Goal: Navigation & Orientation: Find specific page/section

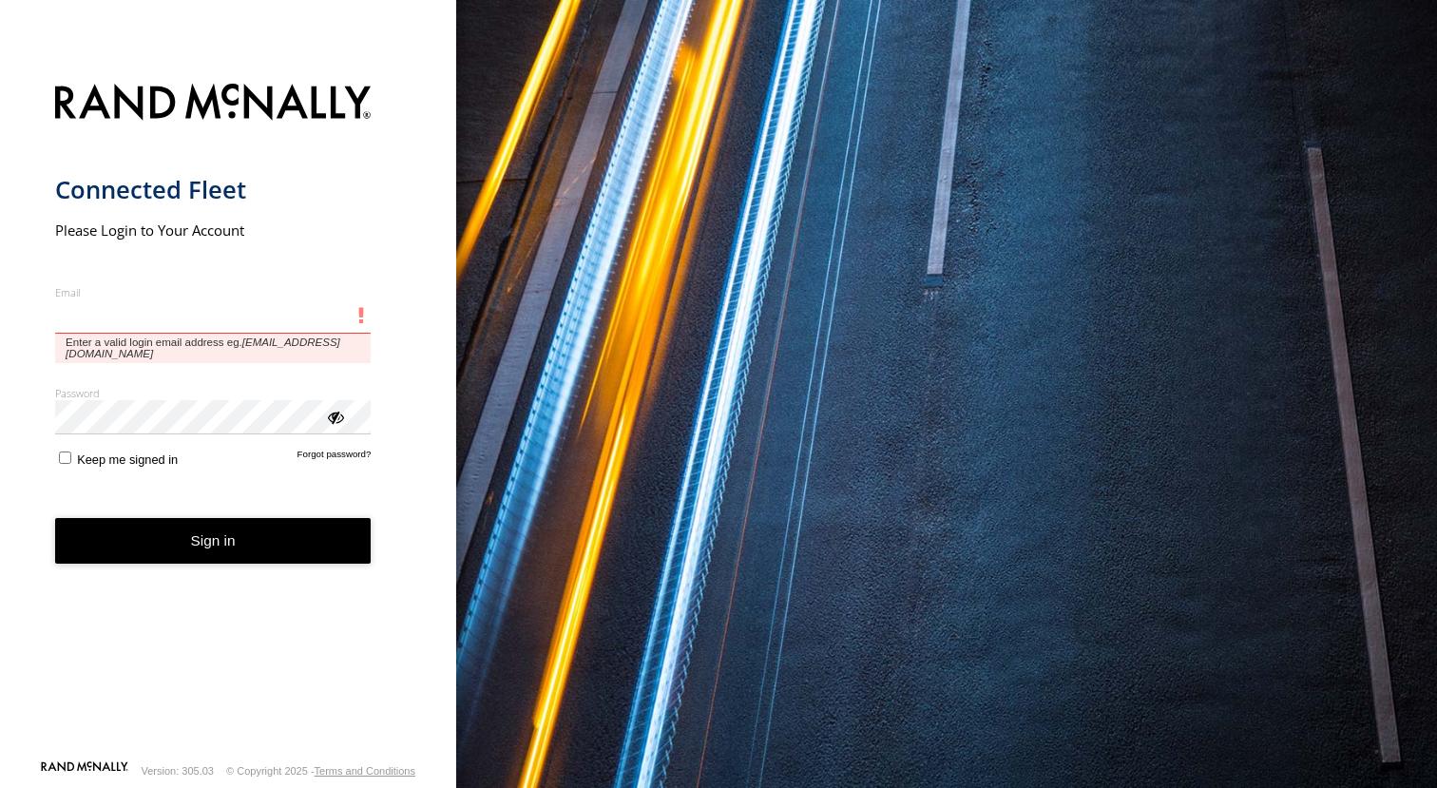
type input "**********"
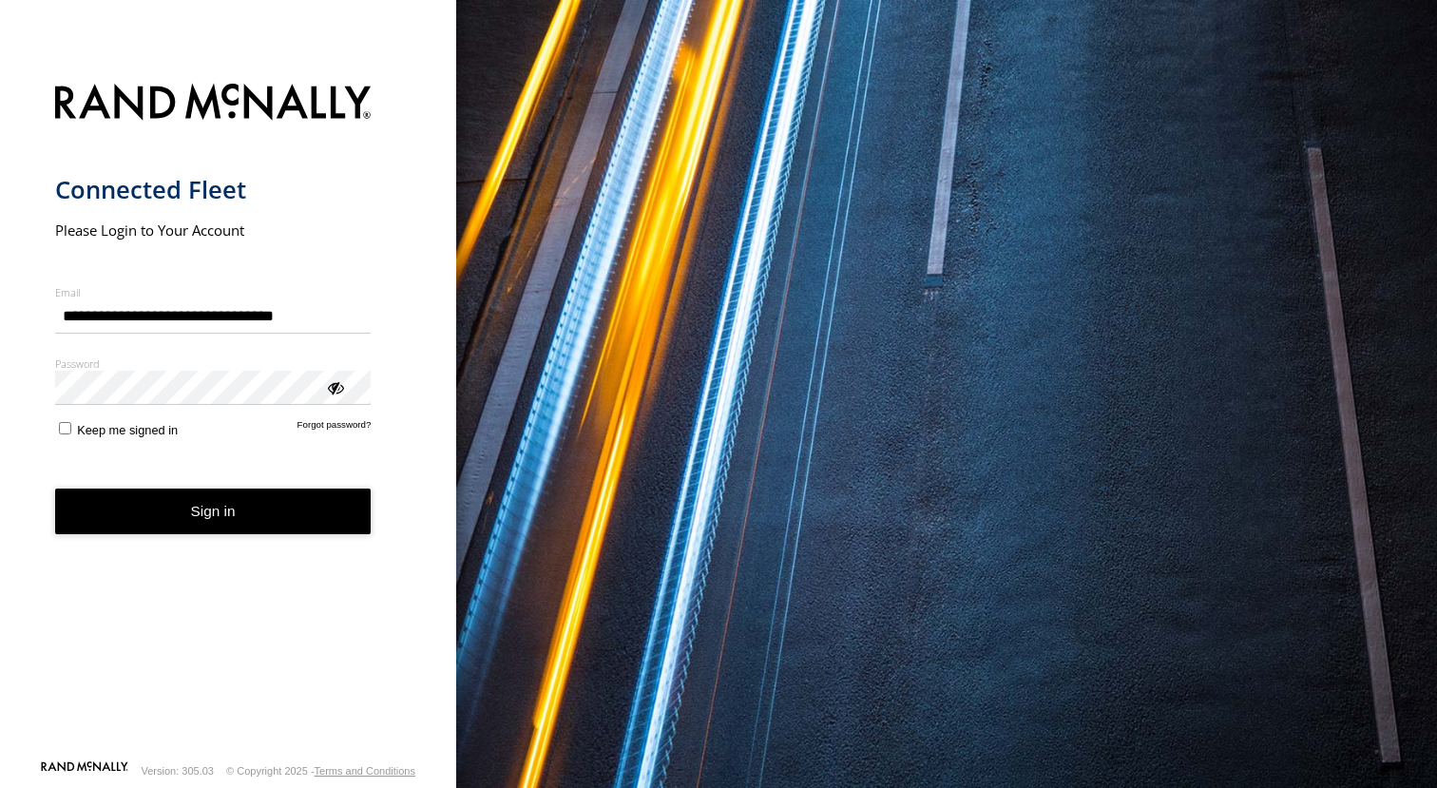
click at [228, 515] on button "Sign in" at bounding box center [213, 512] width 317 height 47
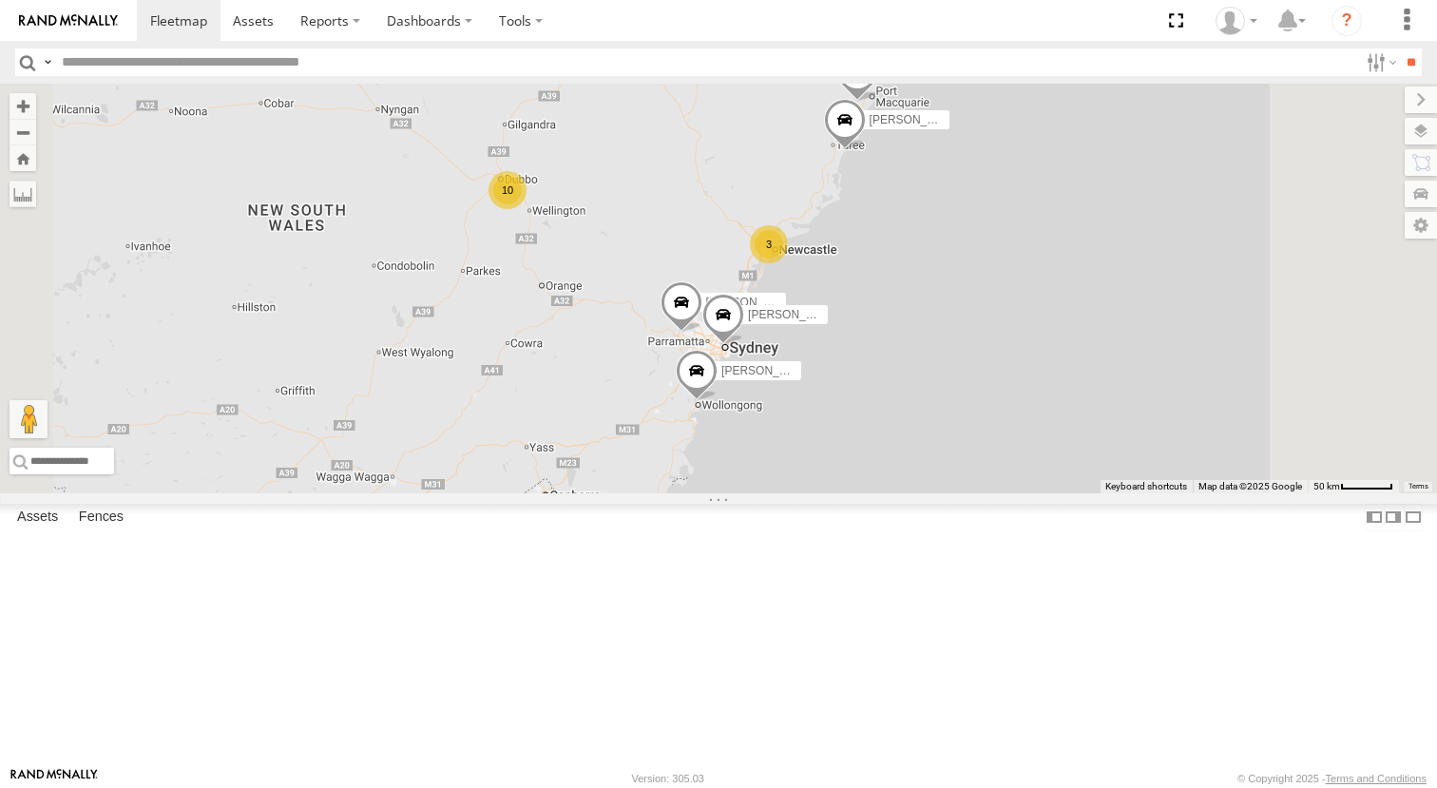
drag, startPoint x: 1147, startPoint y: 190, endPoint x: 1089, endPoint y: 261, distance: 91.9
click at [1025, 344] on div "Darcy Furnell - NEW ute Matt Harding Kyle Griffey Phill Murray Tom Brisbane 10 …" at bounding box center [718, 289] width 1437 height 410
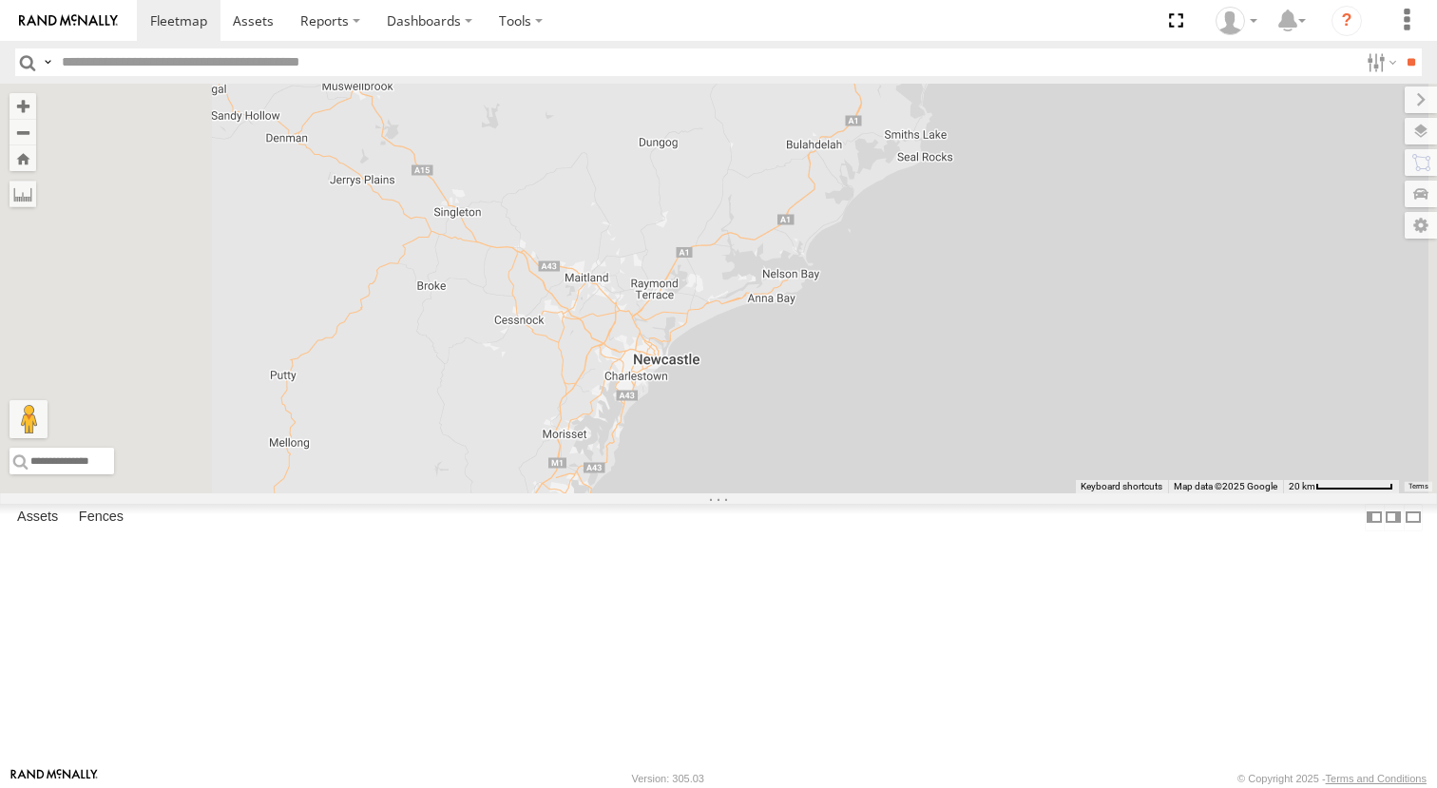
drag, startPoint x: 912, startPoint y: 593, endPoint x: 1044, endPoint y: 229, distance: 387.3
click at [1098, 195] on div "Darcy Furnell - NEW ute Matt Harding Kyle Griffey Phill Murray Tom Brisbane Sam…" at bounding box center [718, 289] width 1437 height 410
